Goal: Task Accomplishment & Management: Manage account settings

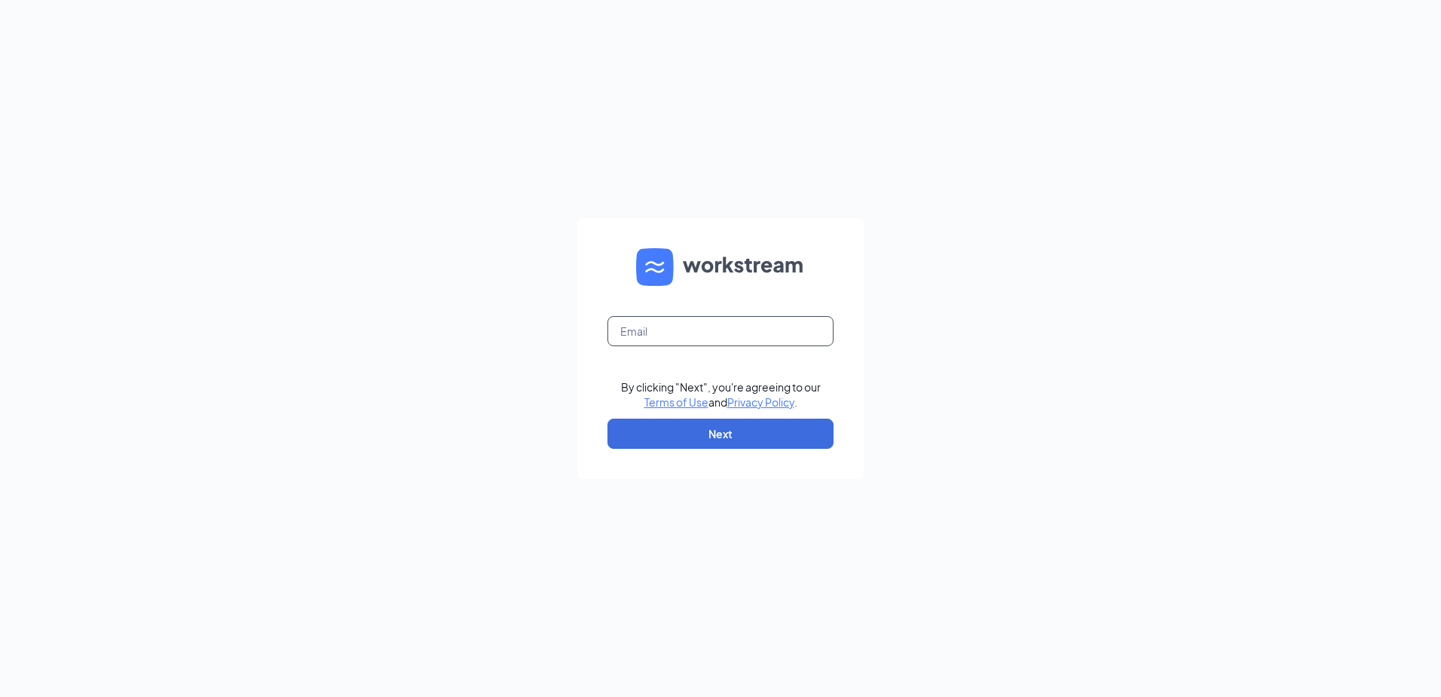
click at [698, 336] on input "text" at bounding box center [721, 331] width 226 height 30
type input "[EMAIL_ADDRESS][DOMAIN_NAME]"
click at [709, 433] on button "Next" at bounding box center [721, 433] width 226 height 30
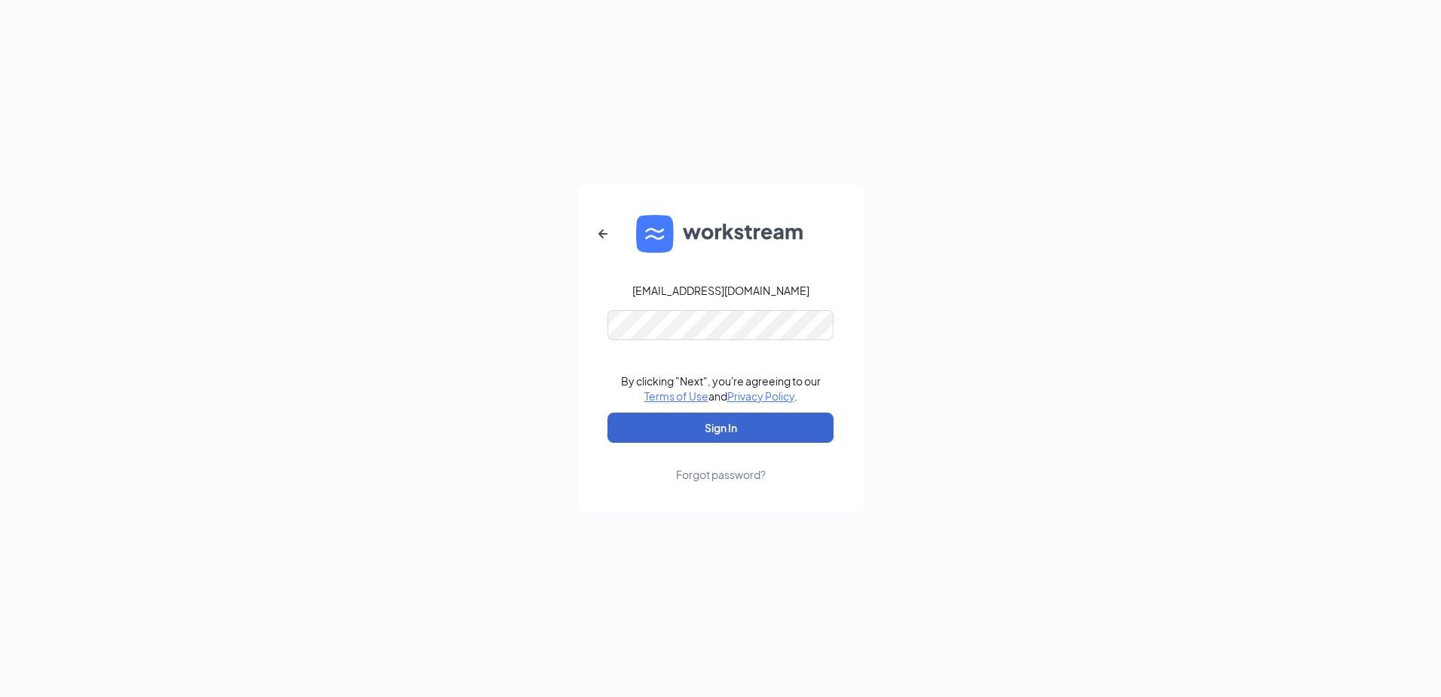
click at [721, 418] on button "Sign In" at bounding box center [721, 427] width 226 height 30
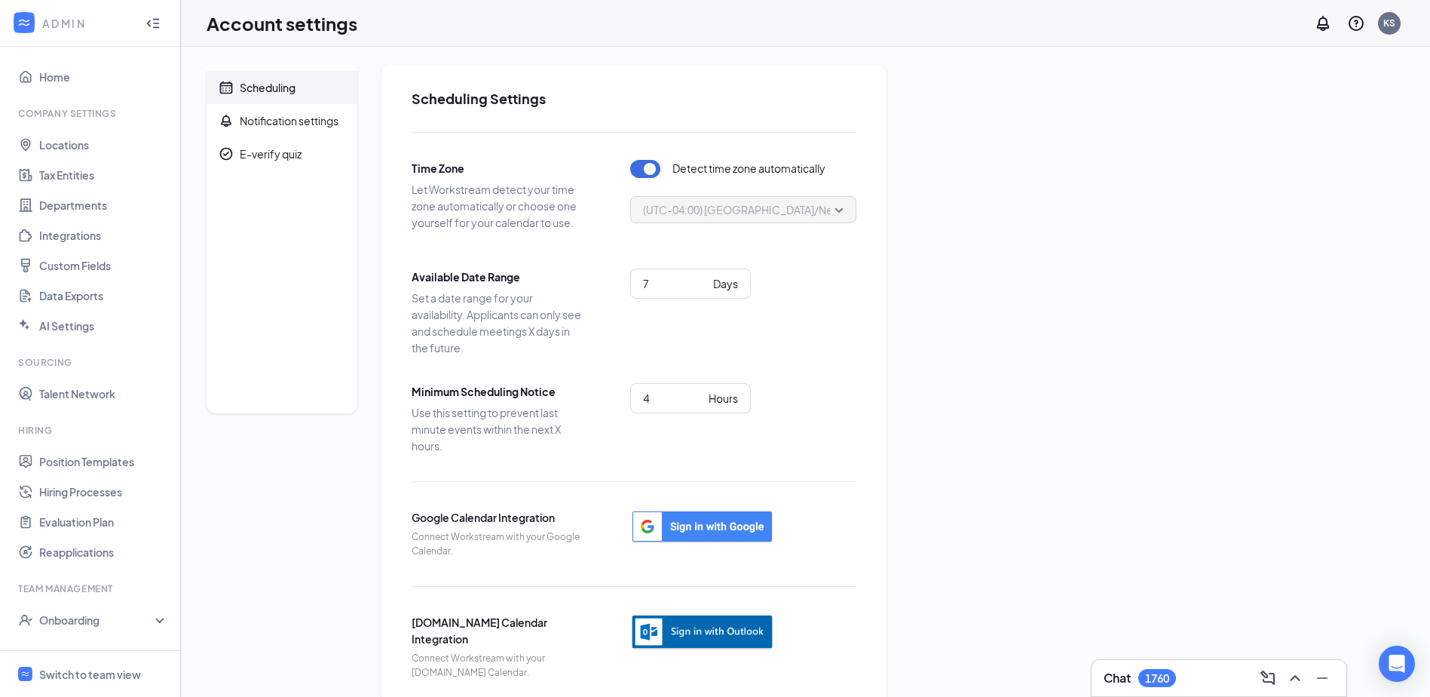
click at [714, 626] on img "button" at bounding box center [702, 632] width 144 height 37
click at [697, 621] on img "button" at bounding box center [702, 632] width 144 height 37
